Goal: Entertainment & Leisure: Consume media (video, audio)

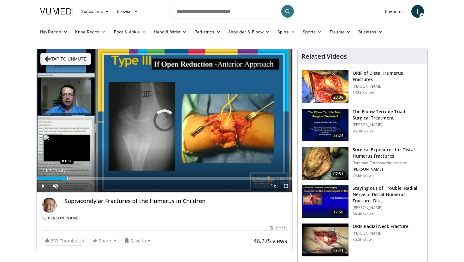
click at [67, 178] on div "Progress Bar" at bounding box center [67, 178] width 1 height 3
click at [76, 178] on div "Progress Bar" at bounding box center [76, 178] width 1 height 3
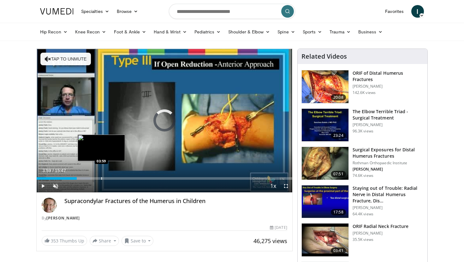
click at [101, 179] on div "Progress Bar" at bounding box center [101, 178] width 1 height 3
click at [97, 179] on div "Progress Bar" at bounding box center [97, 178] width 1 height 3
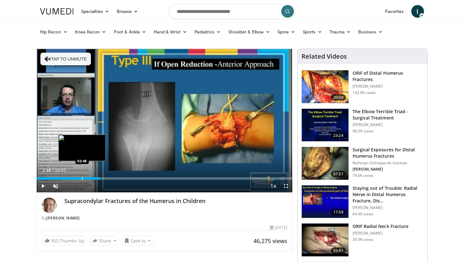
click at [82, 179] on div "Progress Bar" at bounding box center [82, 178] width 1 height 3
click at [79, 179] on div "Loaded : 25.29% 02:52 02:39" at bounding box center [165, 178] width 256 height 3
click at [83, 178] on div "Progress Bar" at bounding box center [83, 178] width 1 height 3
click at [87, 178] on div "Progress Bar" at bounding box center [87, 178] width 1 height 3
click at [91, 178] on div "Progress Bar" at bounding box center [91, 178] width 1 height 3
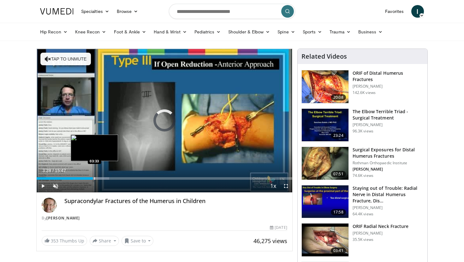
click at [94, 179] on div "Progress Bar" at bounding box center [94, 178] width 1 height 3
click at [103, 180] on div "Progress Bar" at bounding box center [103, 178] width 1 height 3
click at [97, 177] on div "Loaded : 33.73% 04:06 03:44" at bounding box center [165, 177] width 256 height 6
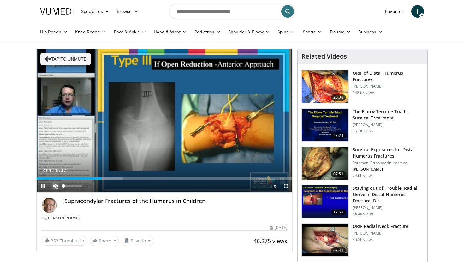
click at [55, 188] on span "Video Player" at bounding box center [55, 186] width 13 height 13
click at [56, 184] on span "Video Player" at bounding box center [55, 186] width 13 height 13
click at [55, 186] on span "Video Player" at bounding box center [55, 186] width 13 height 13
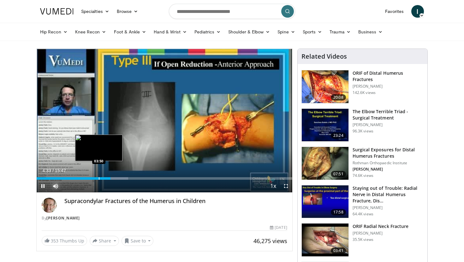
click at [99, 179] on div "Progress Bar" at bounding box center [99, 178] width 1 height 3
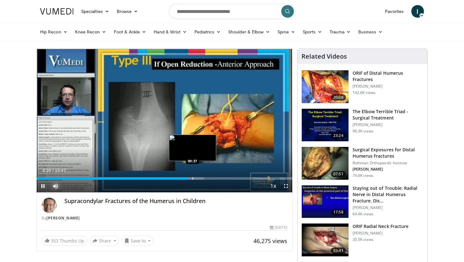
click at [193, 179] on div "Progress Bar" at bounding box center [193, 178] width 1 height 3
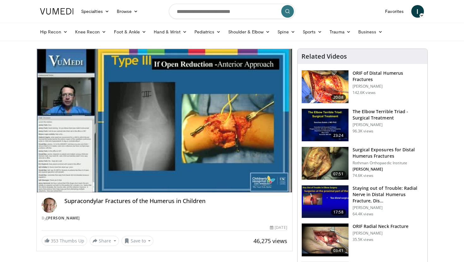
click at [198, 179] on div "10 seconds Tap to unmute" at bounding box center [165, 121] width 256 height 144
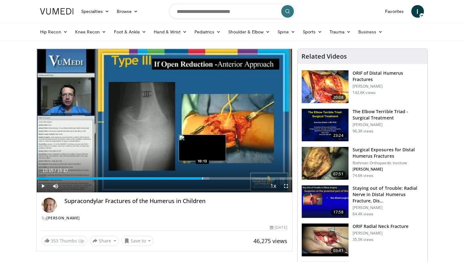
click at [202, 179] on div "Progress Bar" at bounding box center [202, 178] width 1 height 3
click at [212, 178] on div "Progress Bar" at bounding box center [212, 178] width 1 height 3
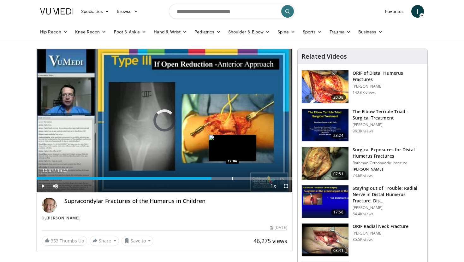
click at [232, 178] on div "Progress Bar" at bounding box center [232, 178] width 1 height 3
